Goal: Information Seeking & Learning: Learn about a topic

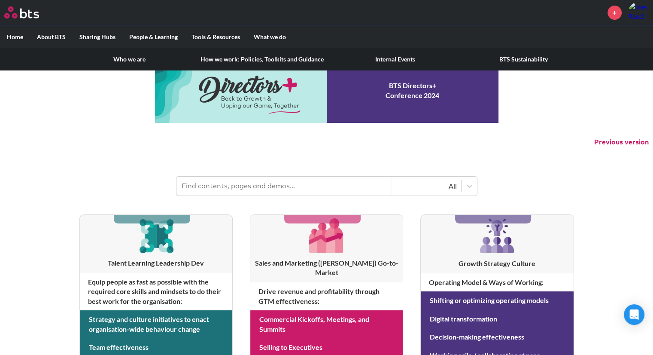
click at [143, 56] on link "Who we are" at bounding box center [129, 59] width 128 height 22
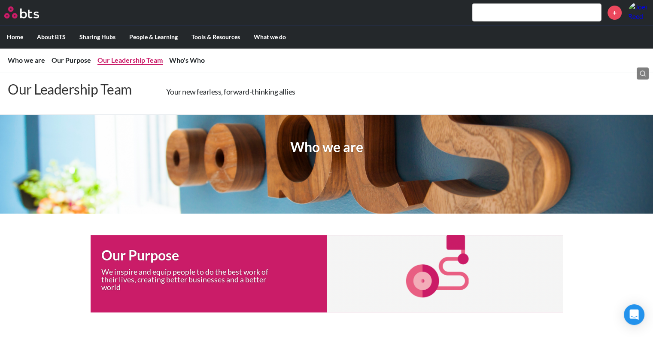
click at [116, 62] on link "Our Leadership Team" at bounding box center [130, 60] width 65 height 8
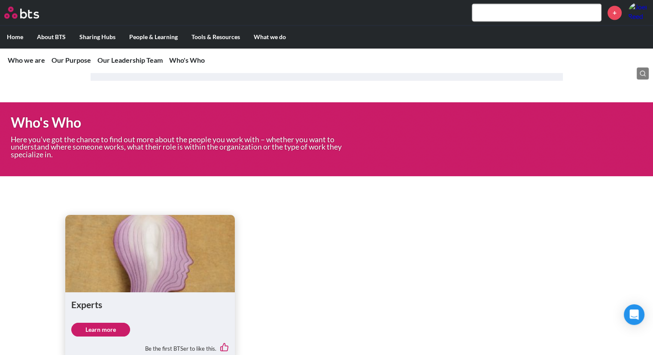
scroll to position [1369, 0]
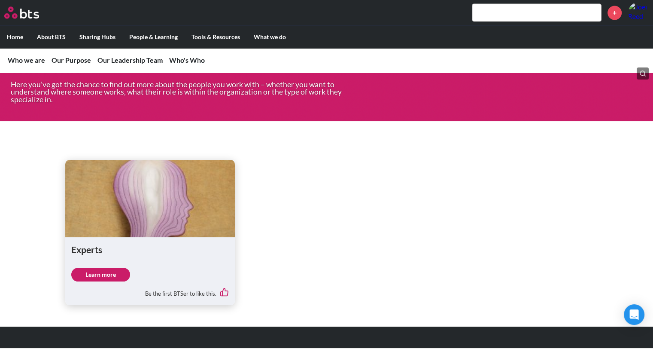
click at [108, 272] on link "Learn more" at bounding box center [100, 275] width 59 height 14
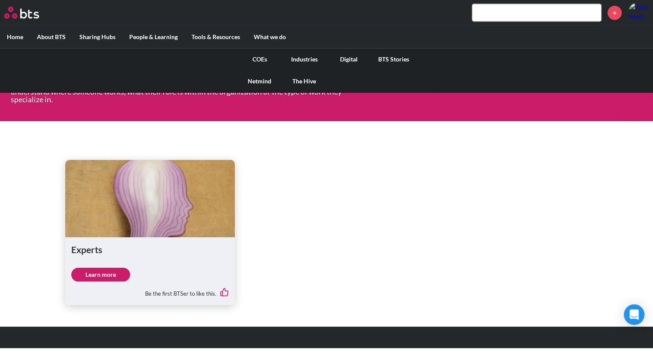
click at [257, 58] on link "COEs" at bounding box center [260, 59] width 45 height 22
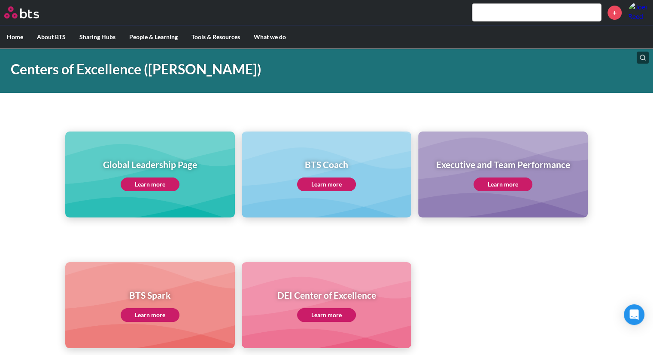
scroll to position [52, 0]
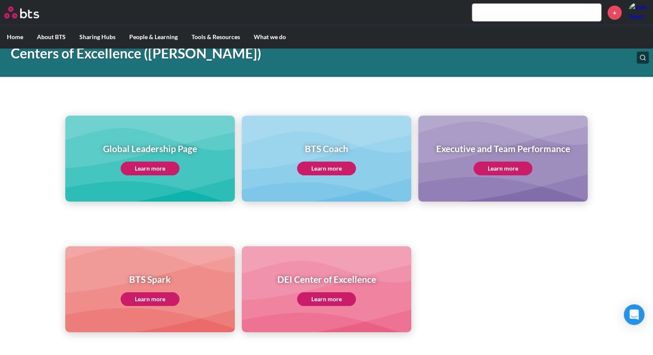
click at [513, 172] on link "Learn more" at bounding box center [503, 169] width 59 height 14
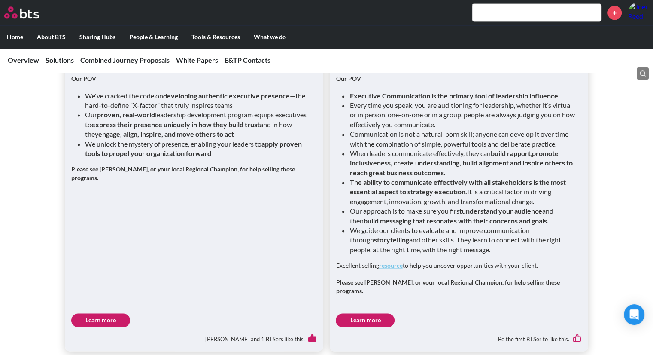
scroll to position [931, 0]
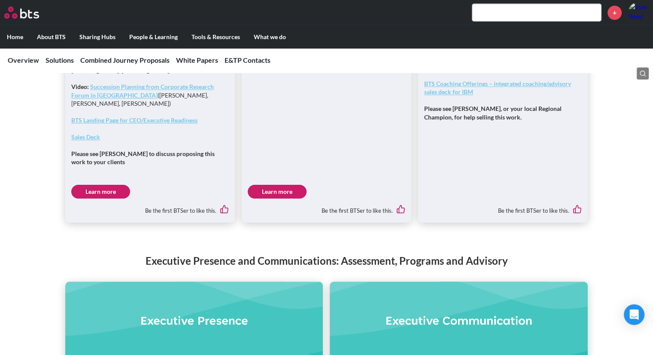
click at [256, 328] on figure at bounding box center [194, 319] width 258 height 77
click at [239, 317] on figure at bounding box center [194, 319] width 258 height 77
click at [235, 313] on figure at bounding box center [194, 319] width 258 height 77
click at [172, 315] on figure at bounding box center [194, 319] width 258 height 77
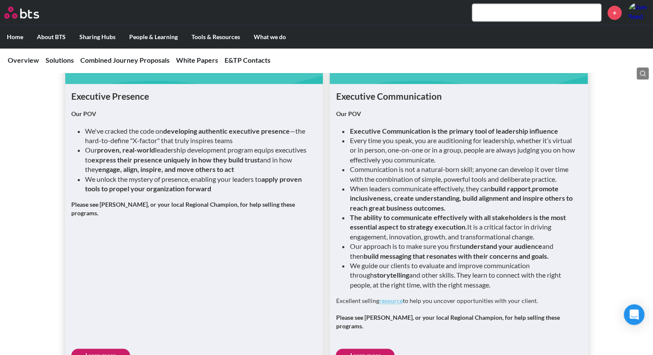
scroll to position [1223, 0]
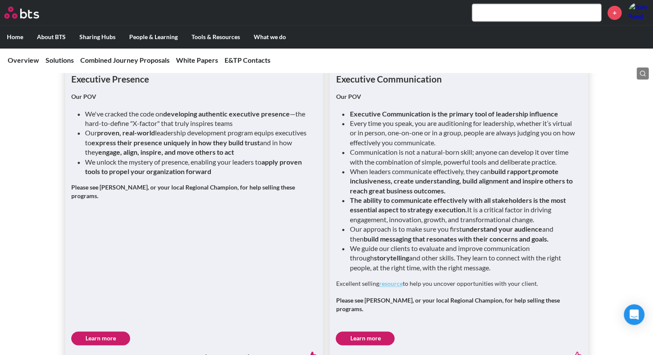
click at [89, 331] on link "Learn more" at bounding box center [100, 338] width 59 height 14
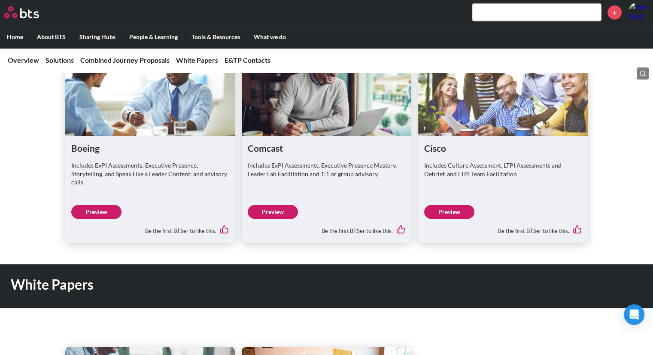
scroll to position [1832, 0]
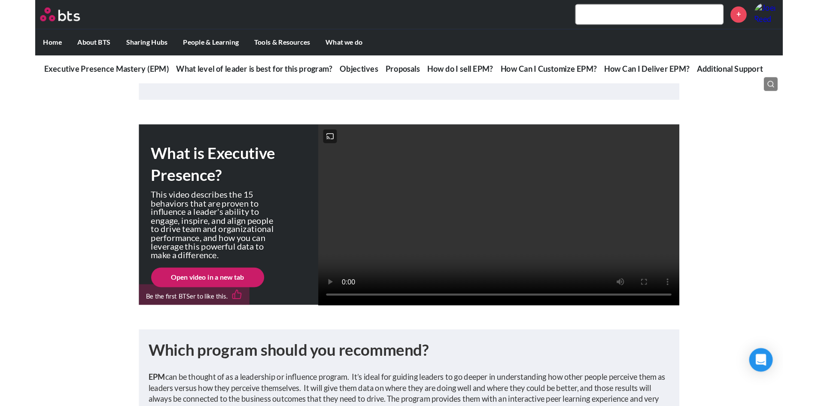
scroll to position [477, 0]
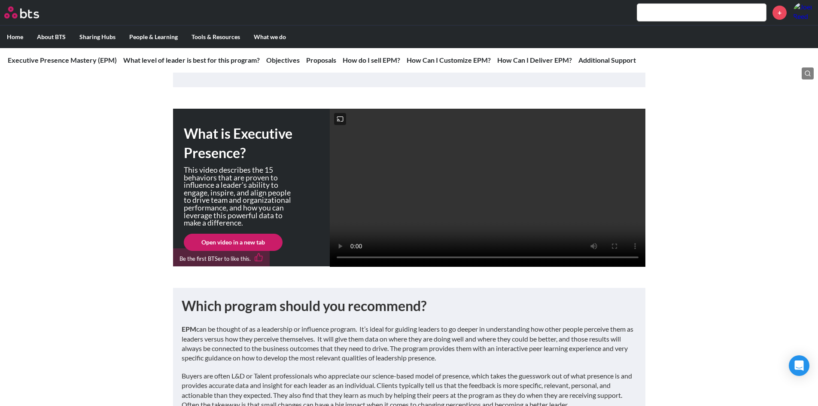
click at [571, 267] on video at bounding box center [488, 188] width 316 height 158
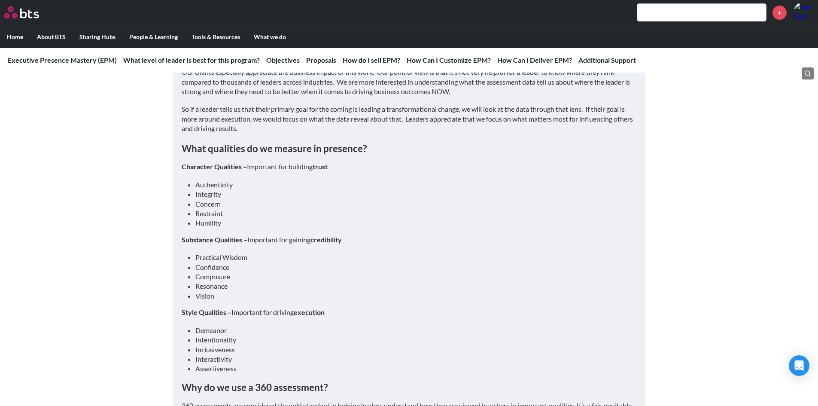
scroll to position [0, 0]
